Goal: Register for event/course

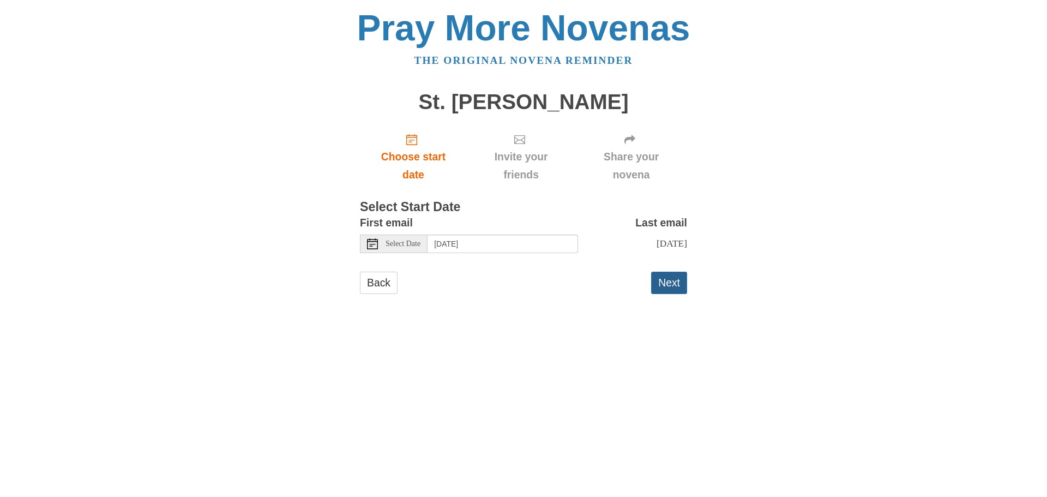
click at [673, 281] on button "Next" at bounding box center [669, 283] width 36 height 22
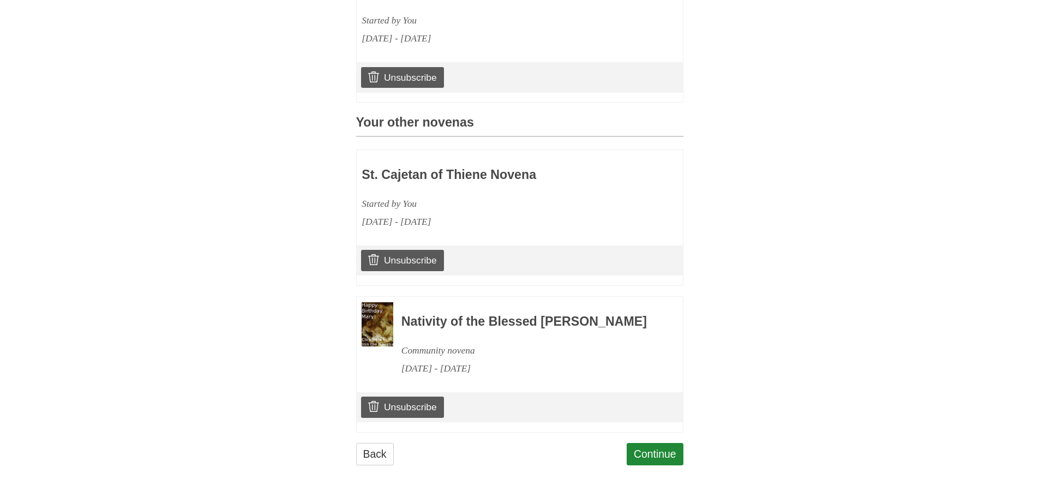
scroll to position [404, 0]
click at [377, 459] on link "Back" at bounding box center [375, 454] width 38 height 22
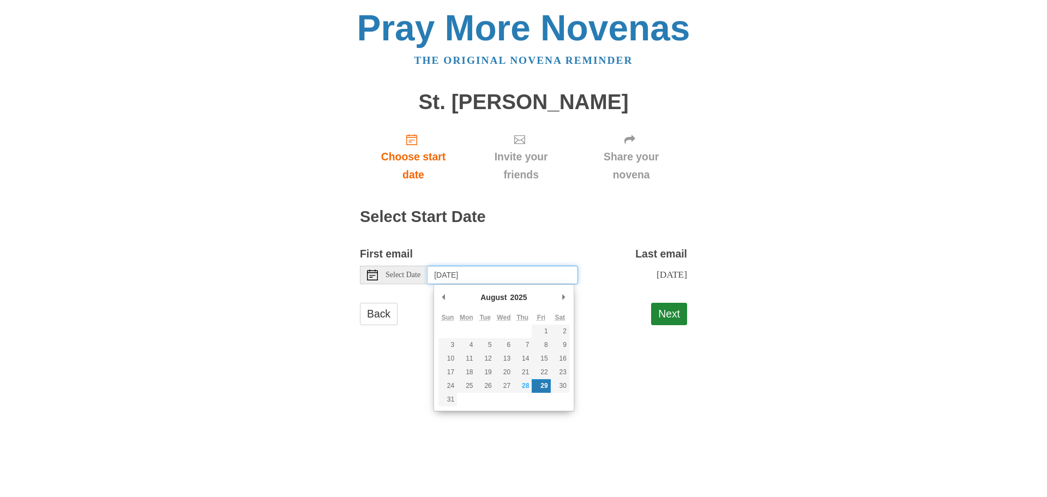
click at [559, 274] on input "[DATE]" at bounding box center [502, 275] width 150 height 19
type input "Thursday, August 28th"
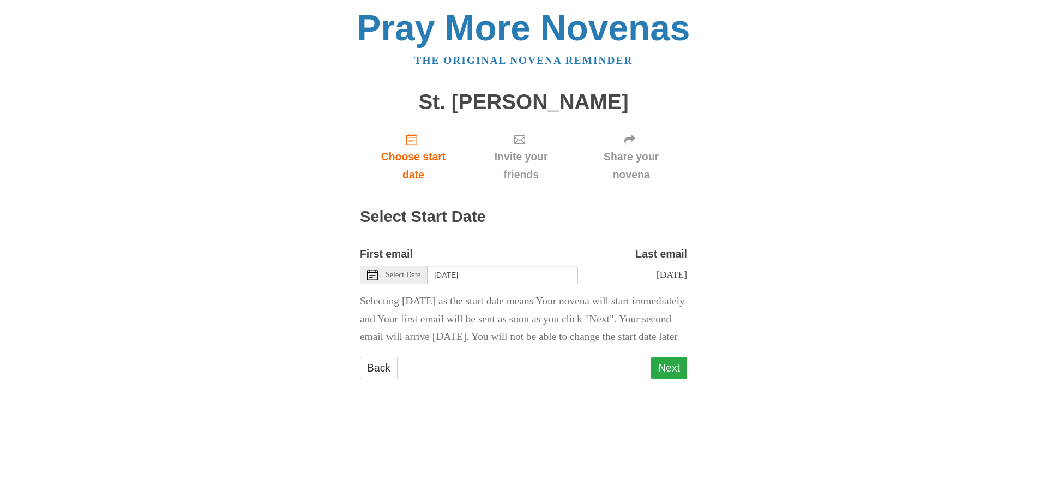
click at [668, 379] on button "Next" at bounding box center [669, 368] width 36 height 22
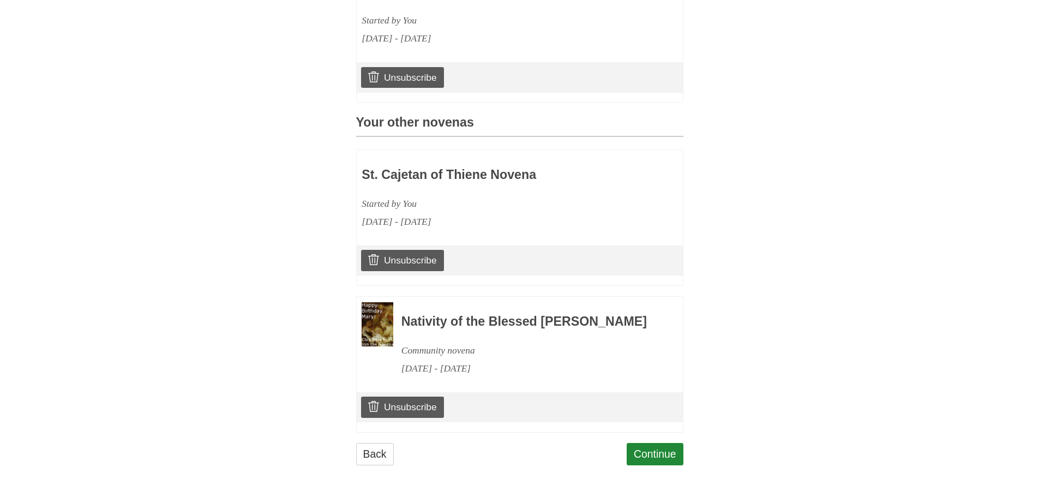
scroll to position [404, 0]
click at [660, 451] on link "Continue" at bounding box center [654, 454] width 57 height 22
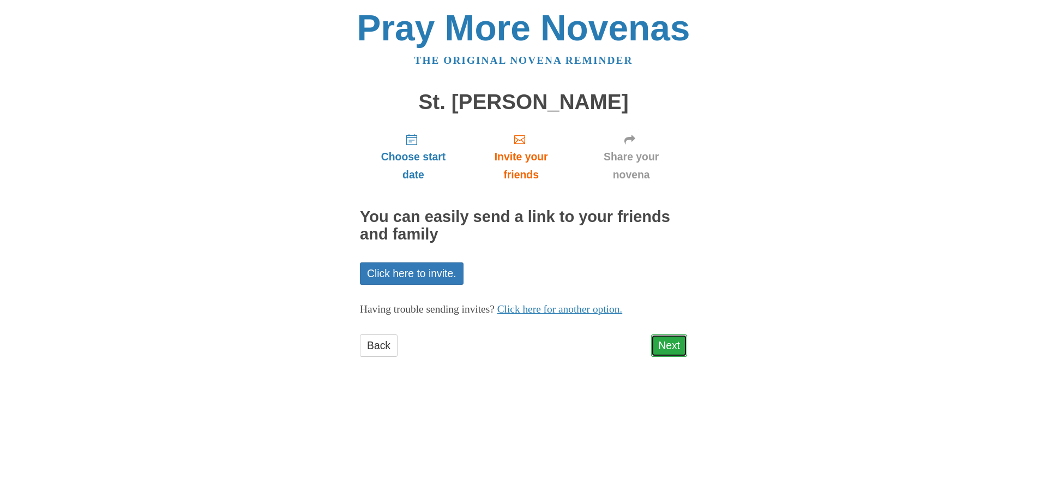
click at [682, 346] on link "Next" at bounding box center [669, 345] width 36 height 22
